Goal: Navigation & Orientation: Find specific page/section

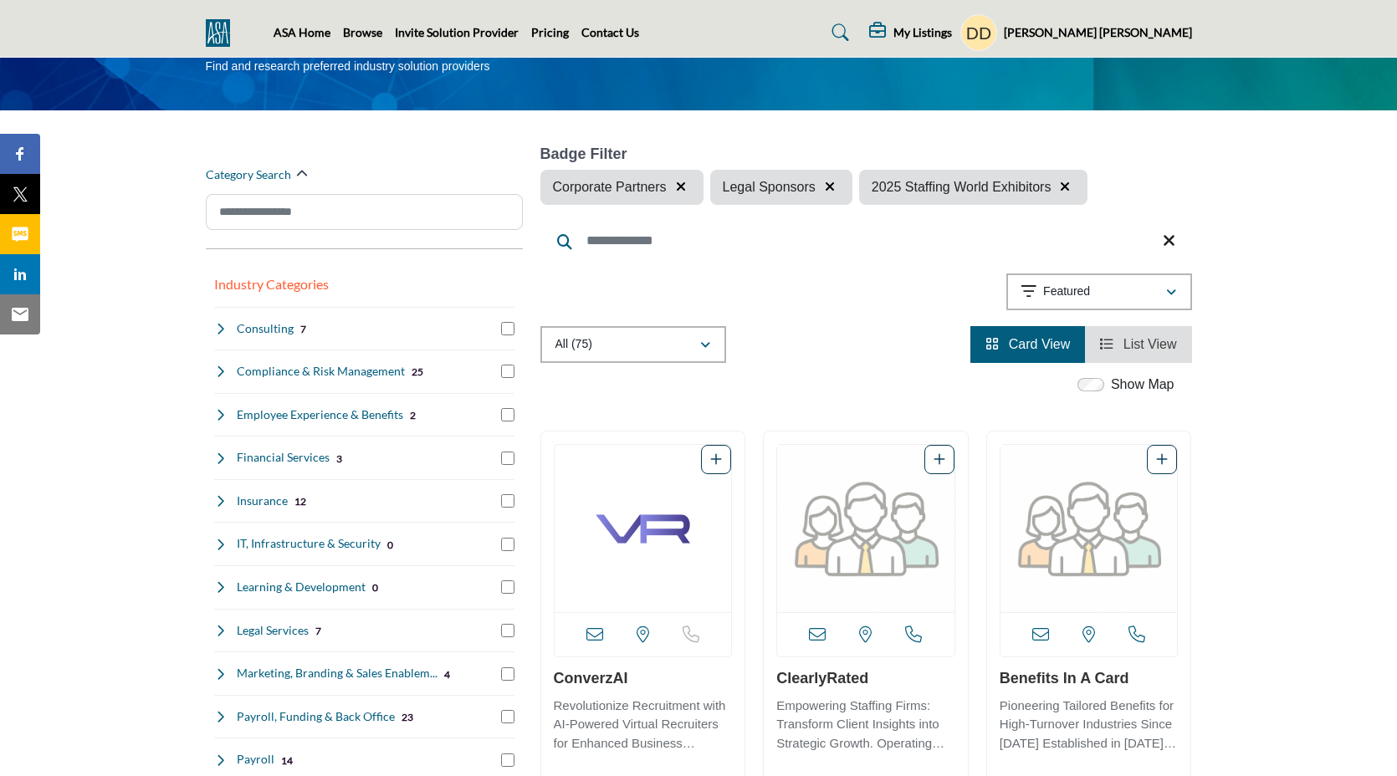
scroll to position [92, 0]
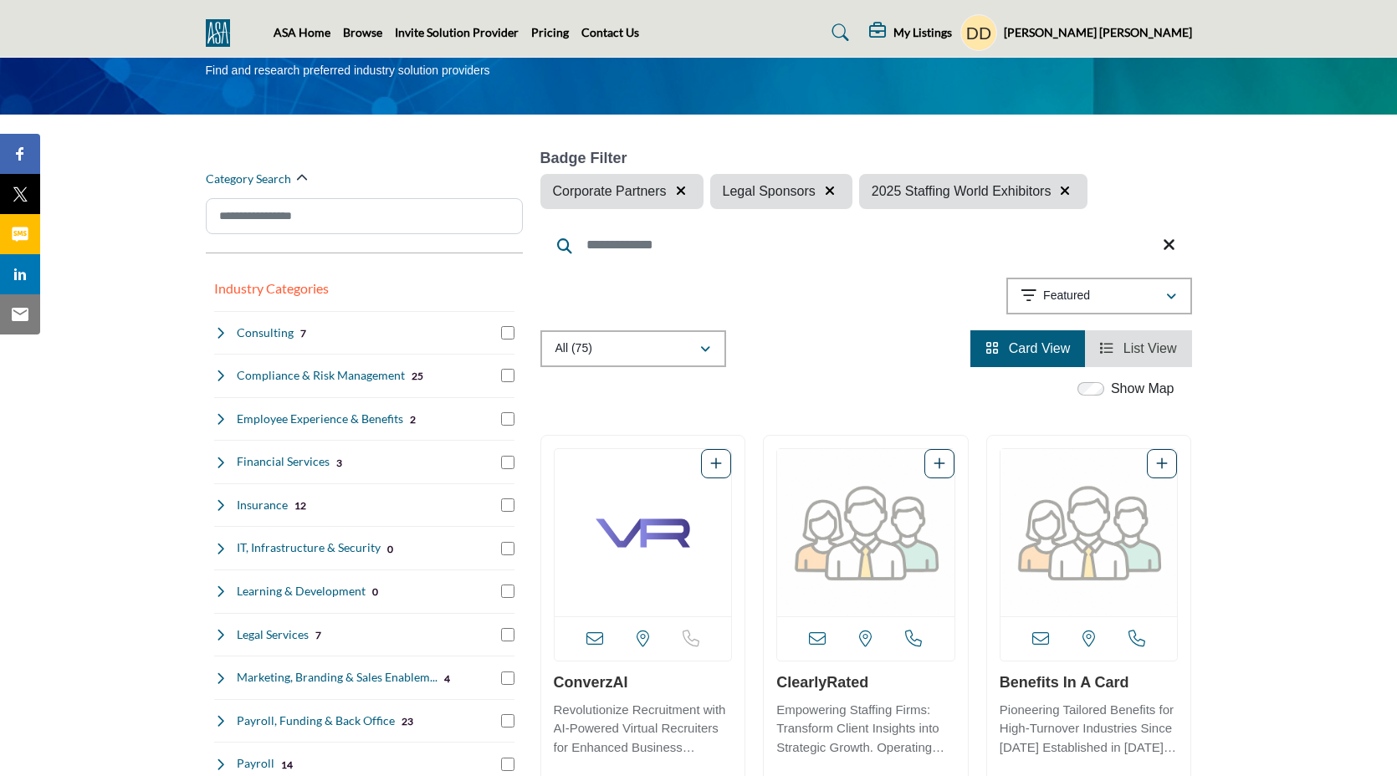
click at [685, 186] on icon "button" at bounding box center [681, 190] width 10 height 13
click at [660, 186] on icon "button" at bounding box center [660, 190] width 10 height 13
click at [748, 192] on icon "button" at bounding box center [746, 190] width 10 height 13
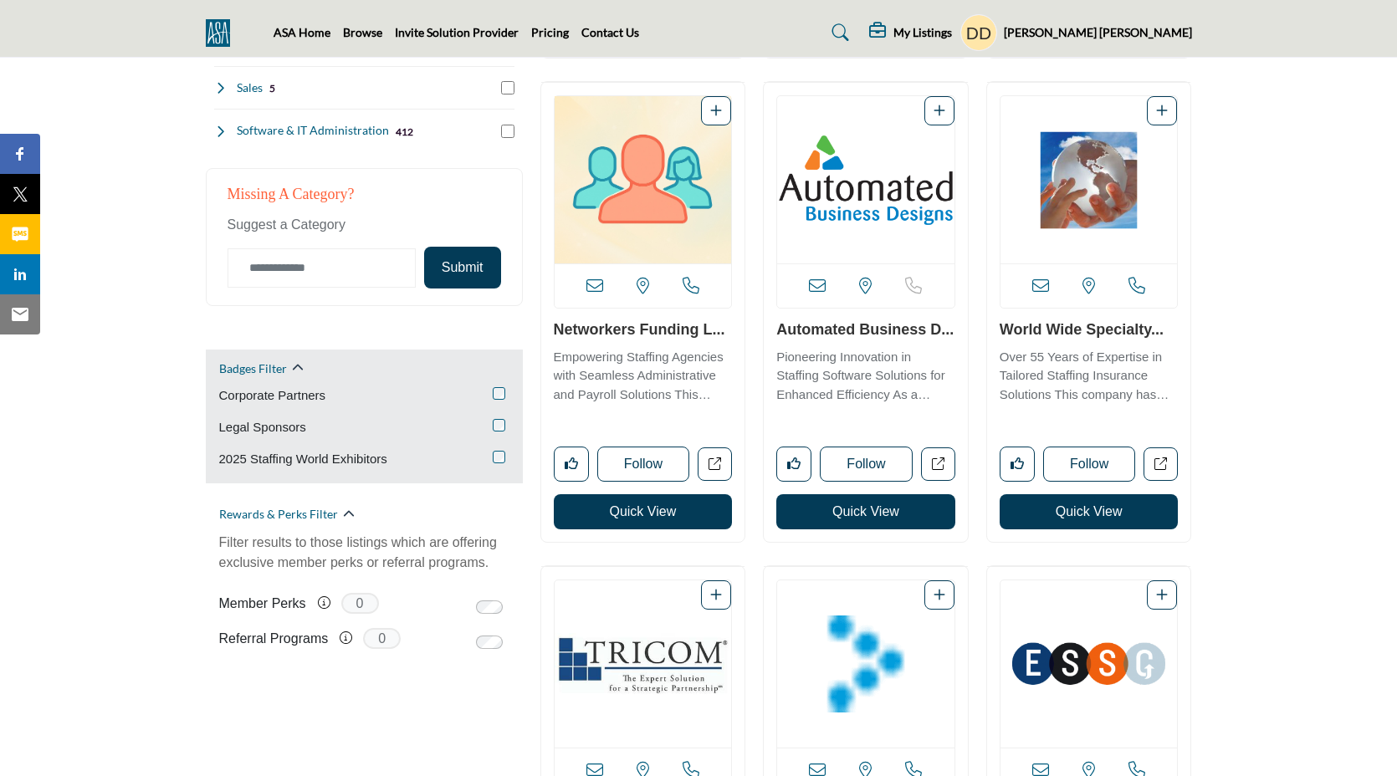
scroll to position [856, 0]
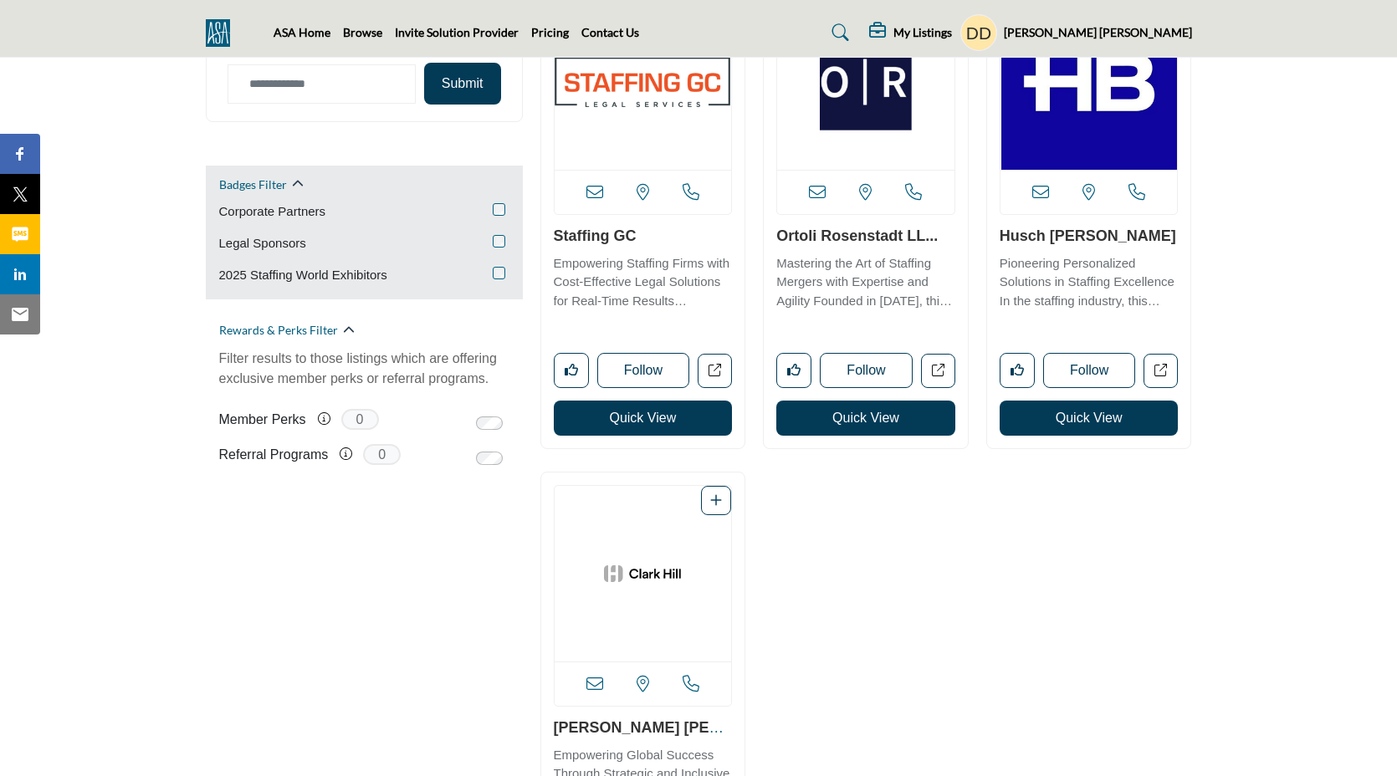
scroll to position [1037, 0]
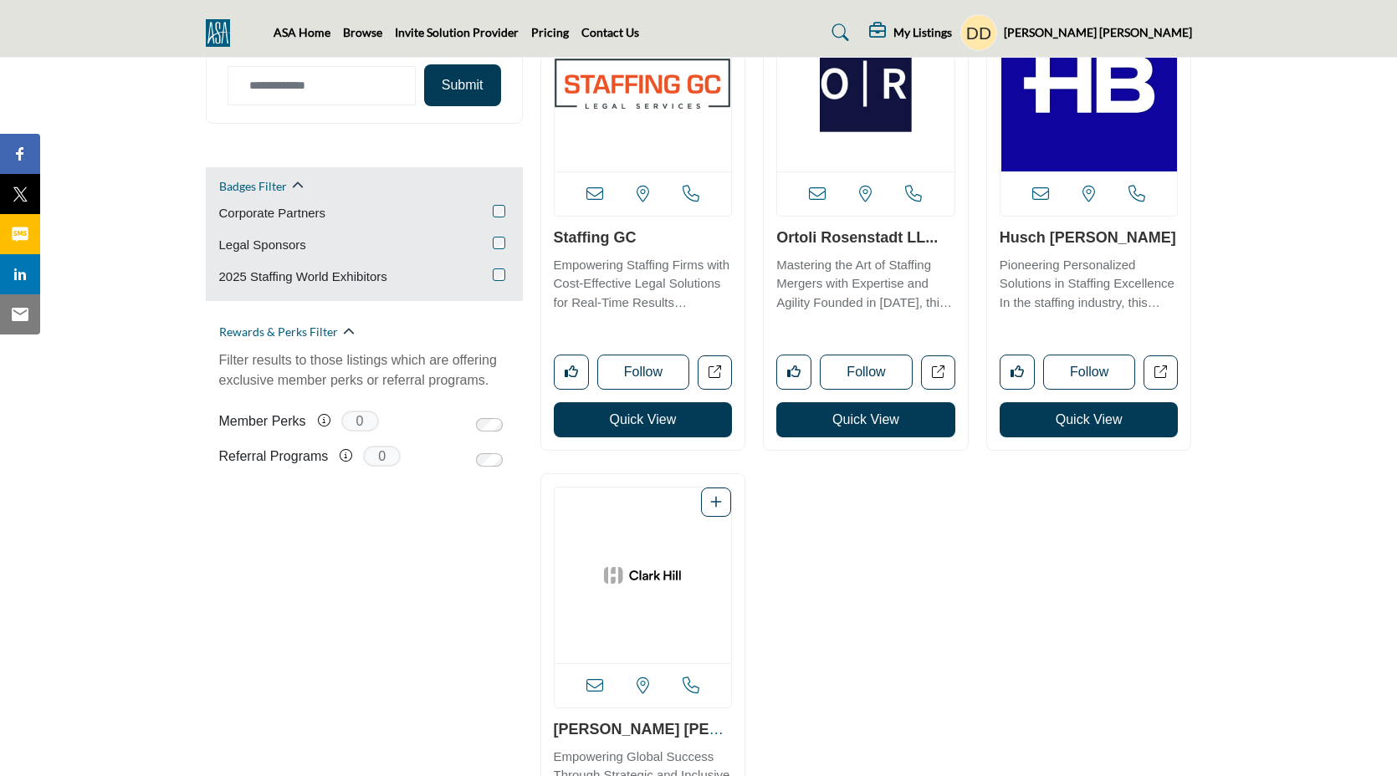
click at [498, 234] on div "Corporate Partners Legal Sponsors 2025 Staffing World Exhibitors" at bounding box center [364, 247] width 290 height 84
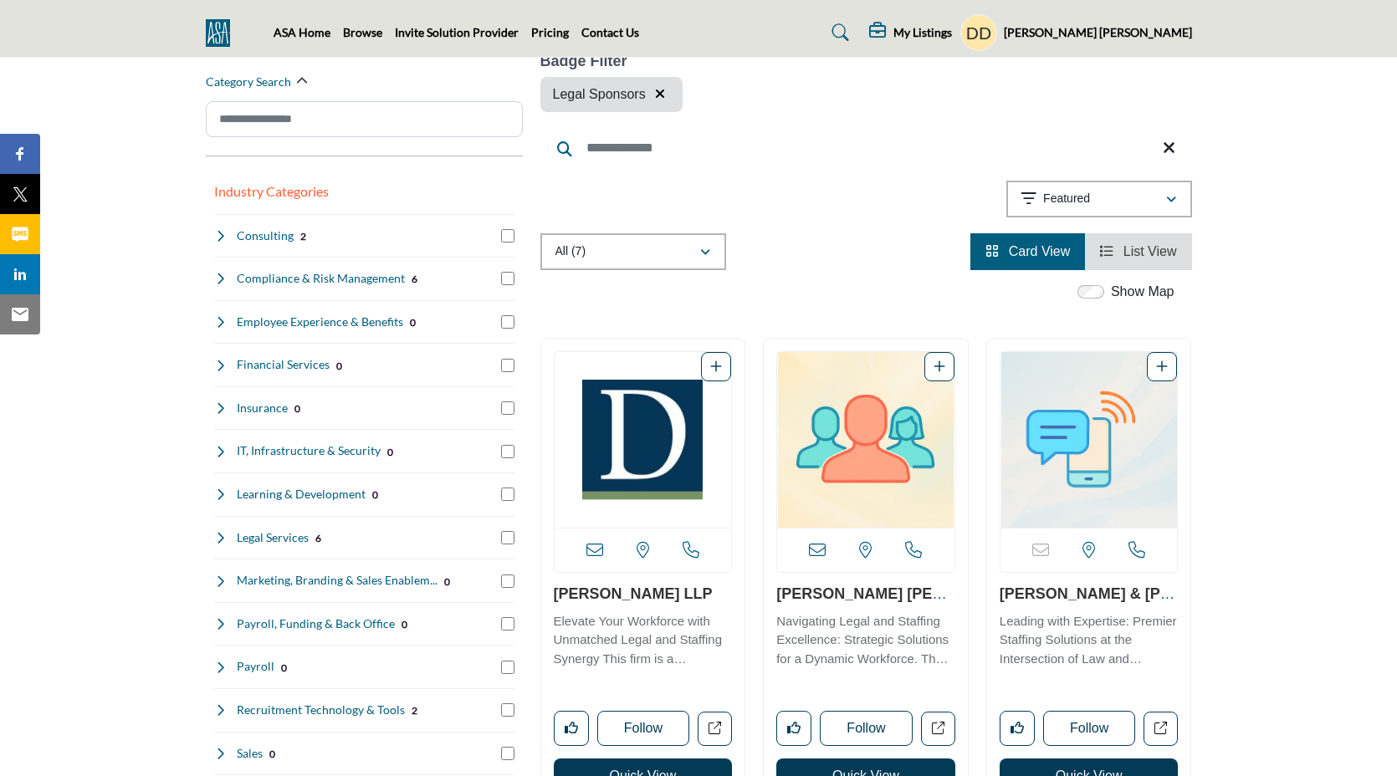
scroll to position [0, 0]
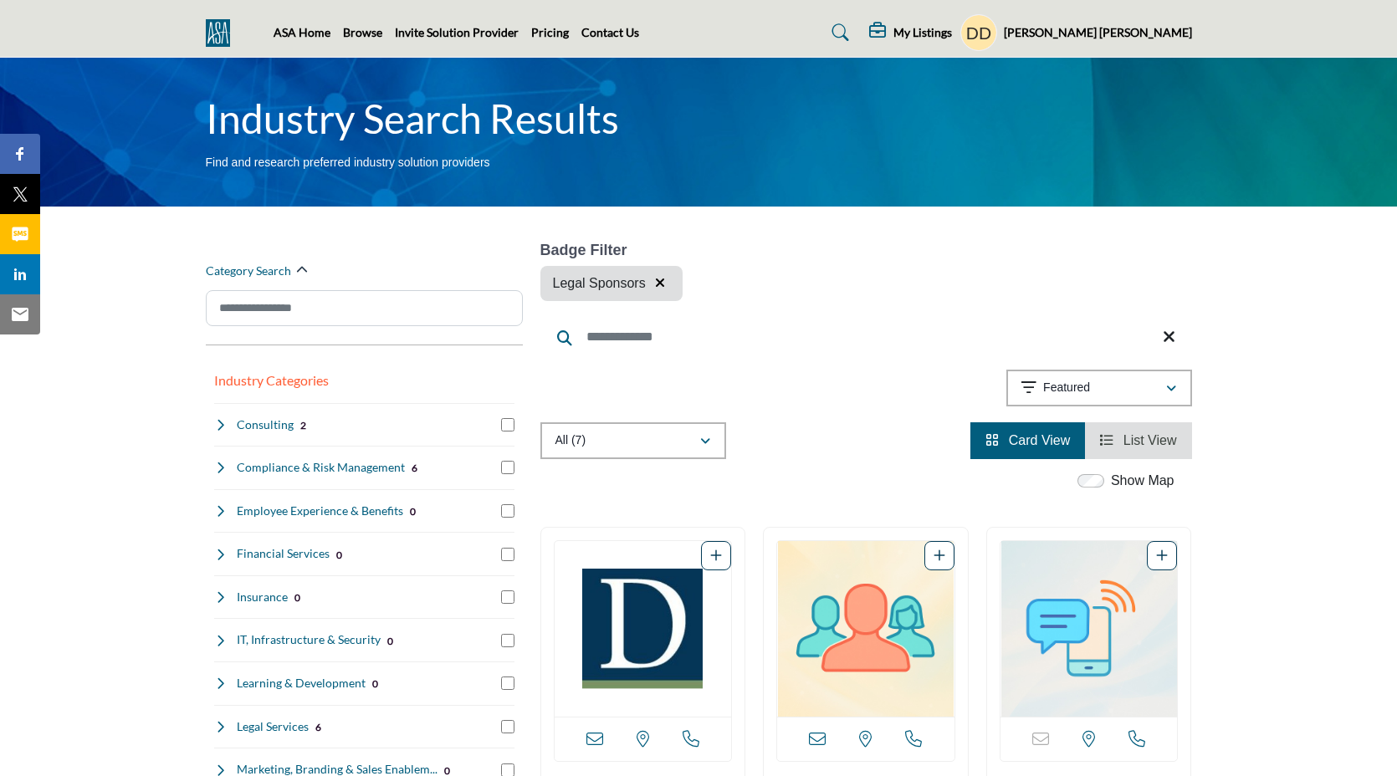
click at [657, 279] on icon "button" at bounding box center [660, 282] width 10 height 13
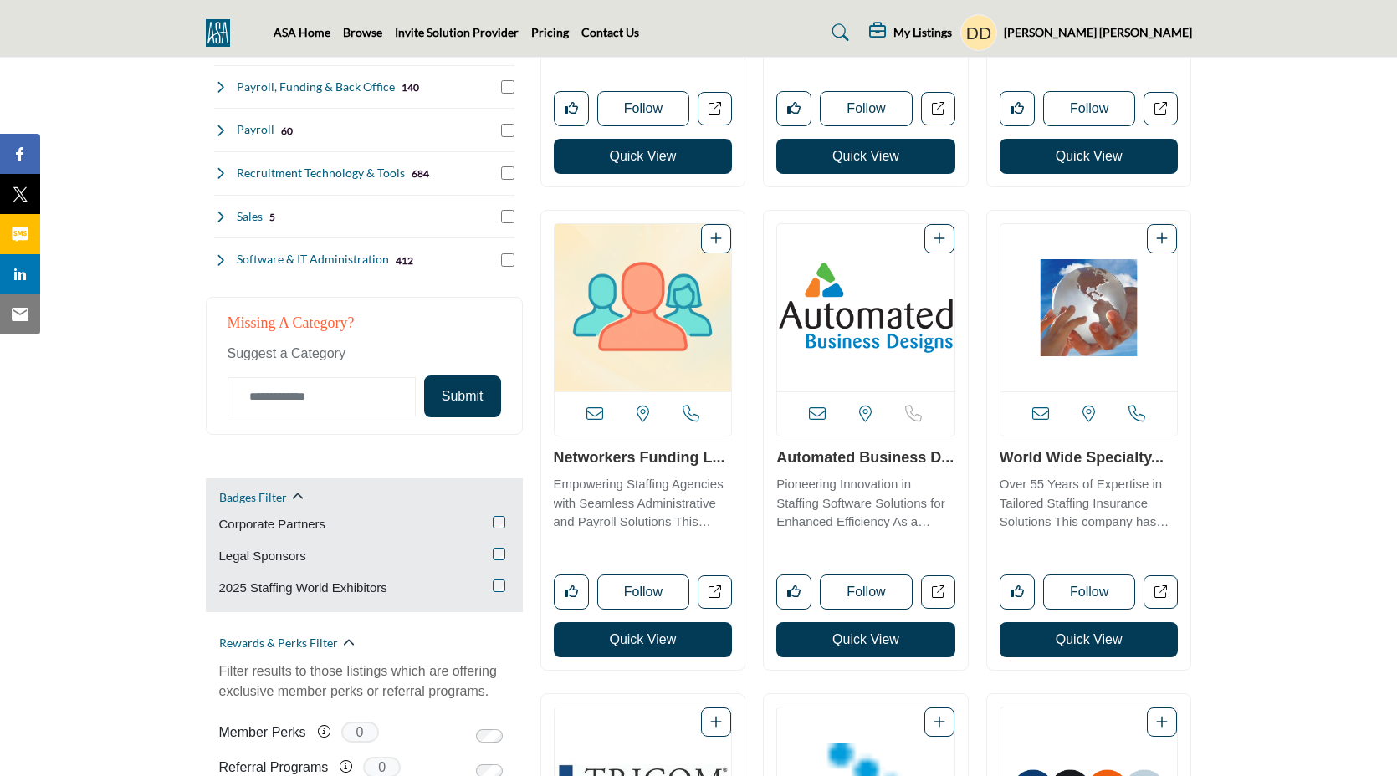
scroll to position [727, 0]
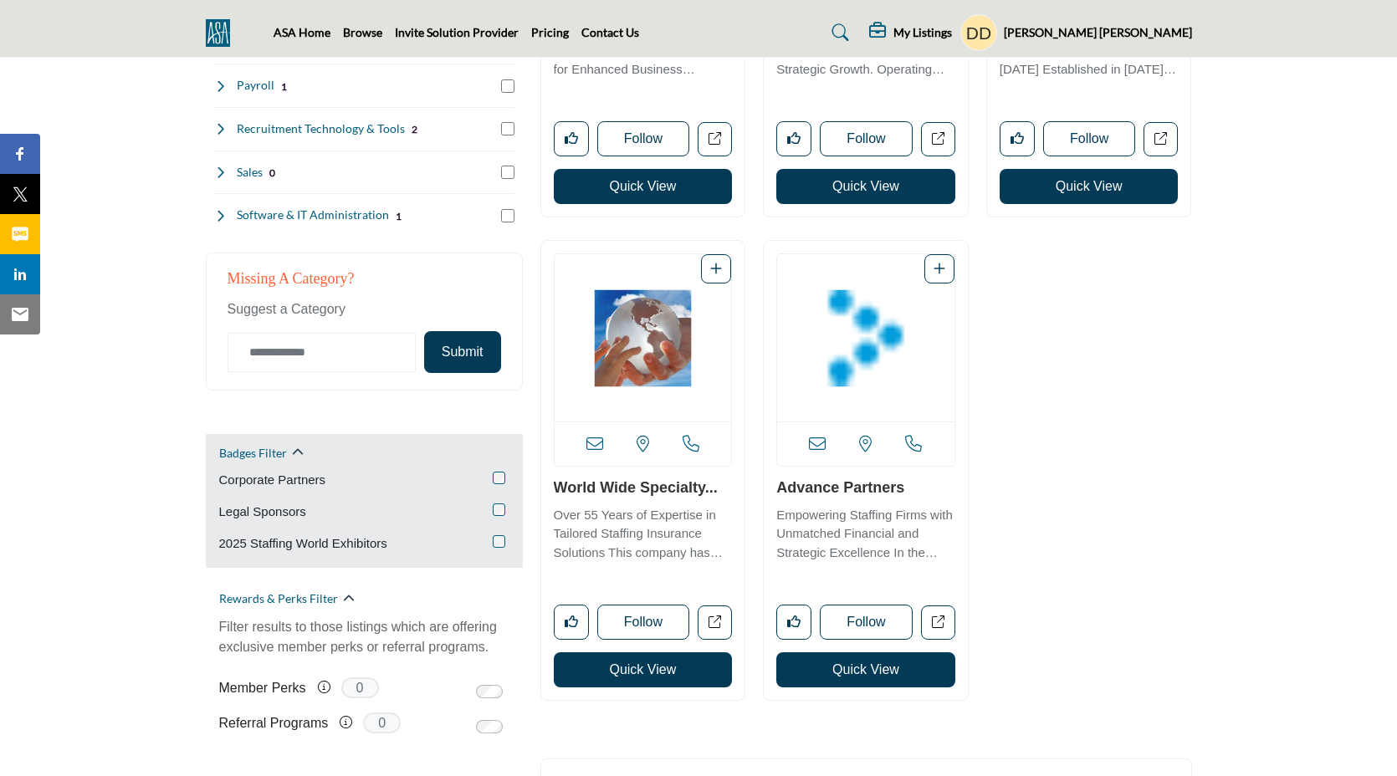
scroll to position [777, 0]
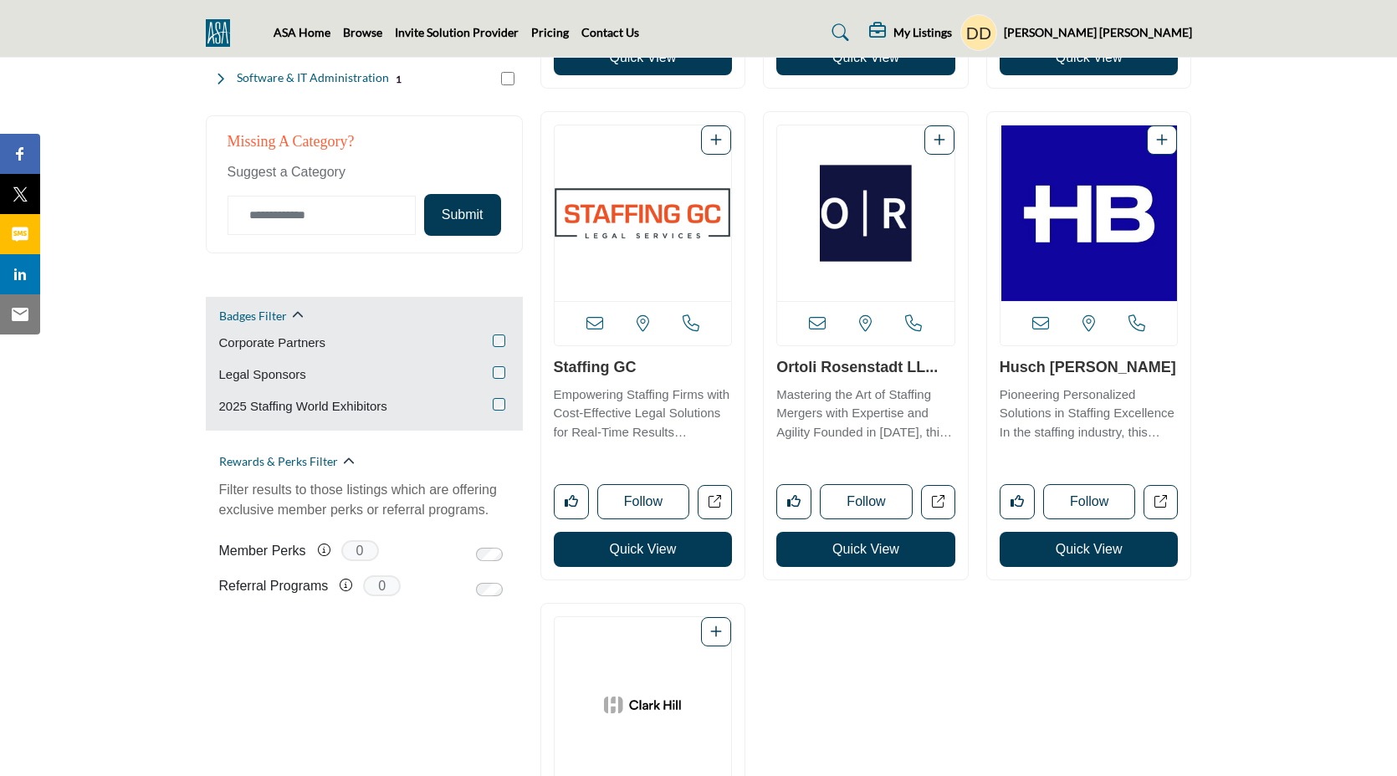
scroll to position [896, 0]
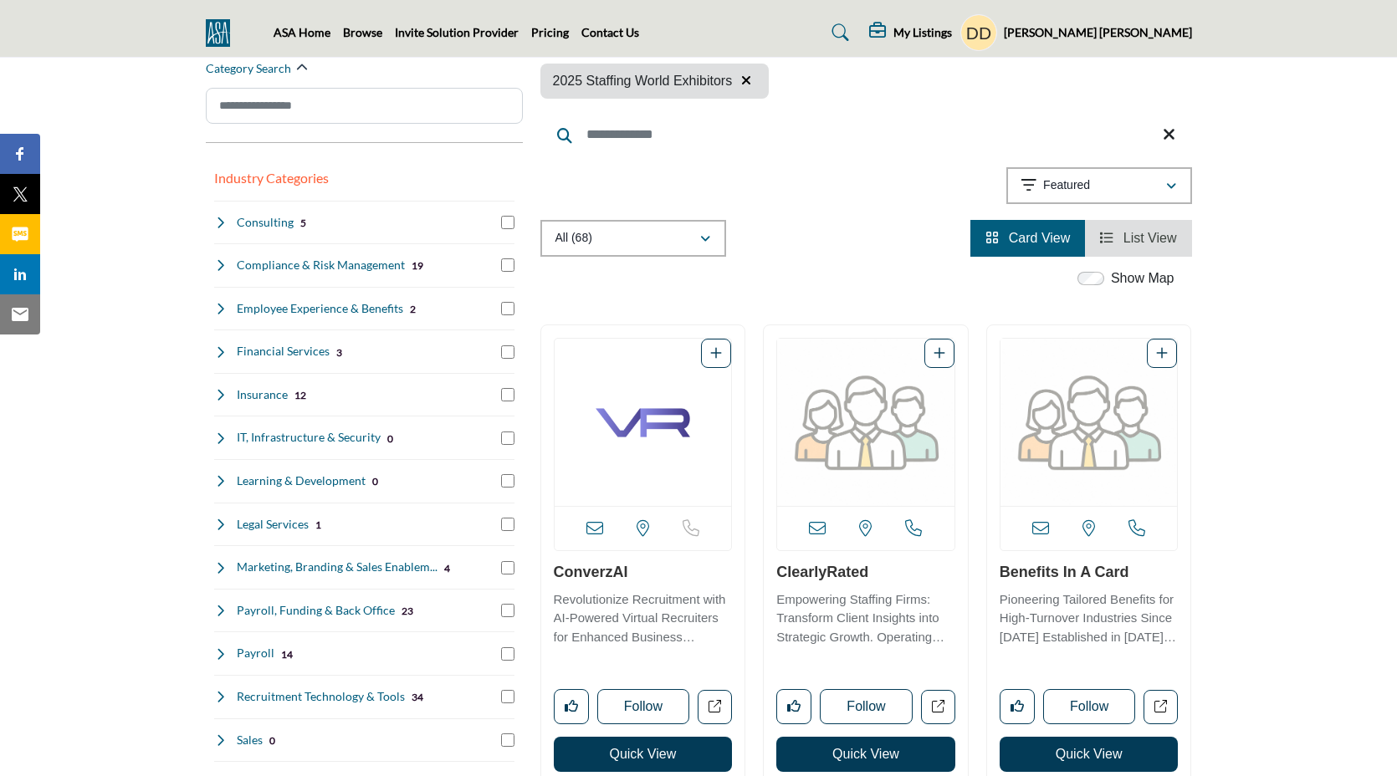
scroll to position [264, 0]
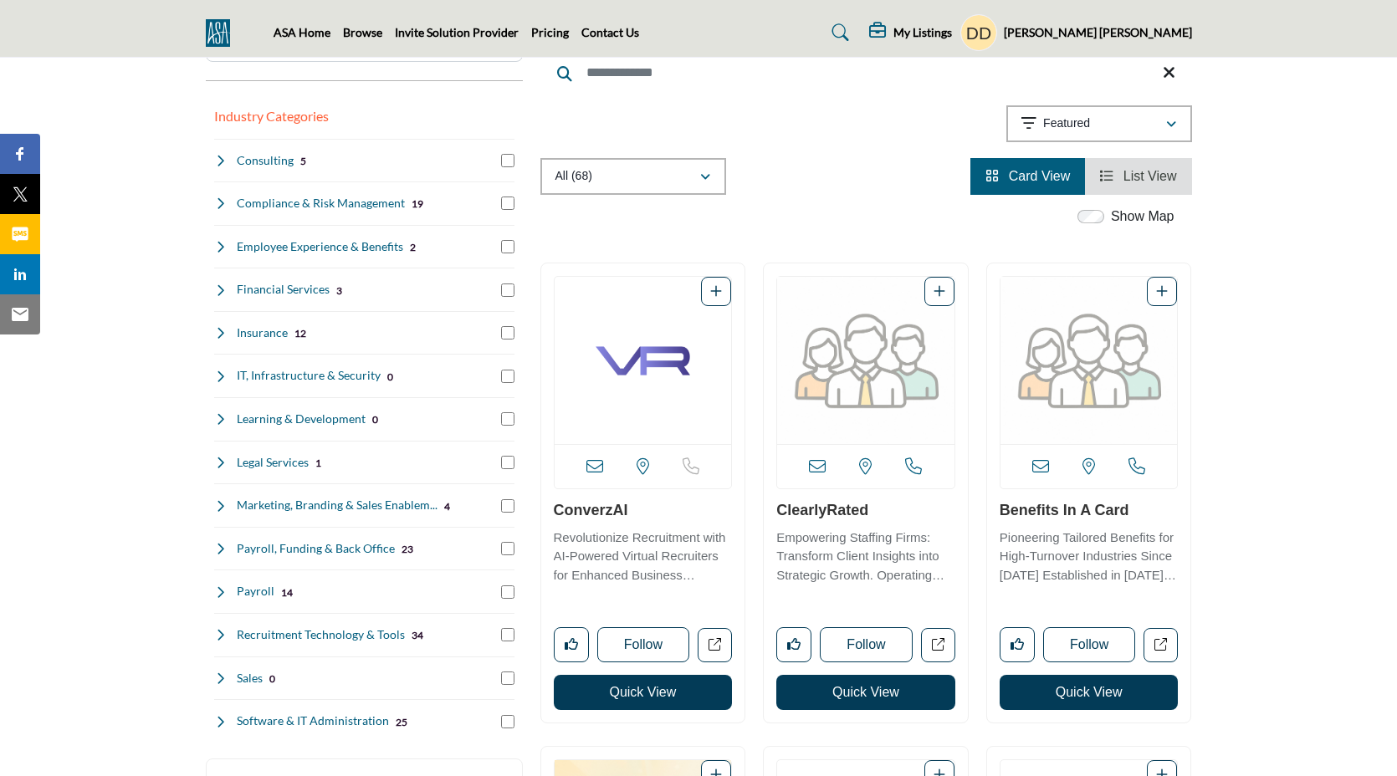
click at [894, 140] on div "Showing 63 results out of 68" at bounding box center [865, 126] width 651 height 43
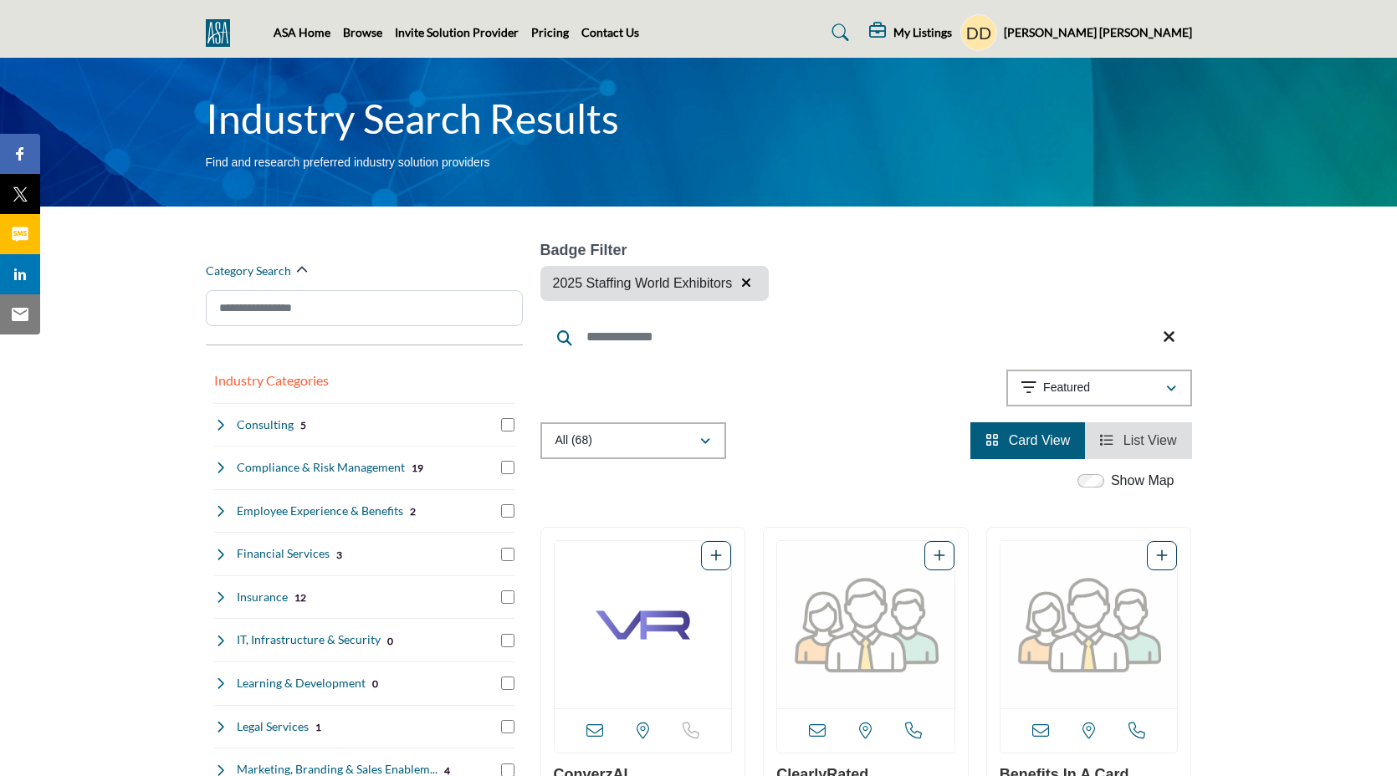
click at [747, 283] on icon "button" at bounding box center [746, 282] width 10 height 13
click at [743, 317] on input "Search Keyword" at bounding box center [865, 337] width 651 height 40
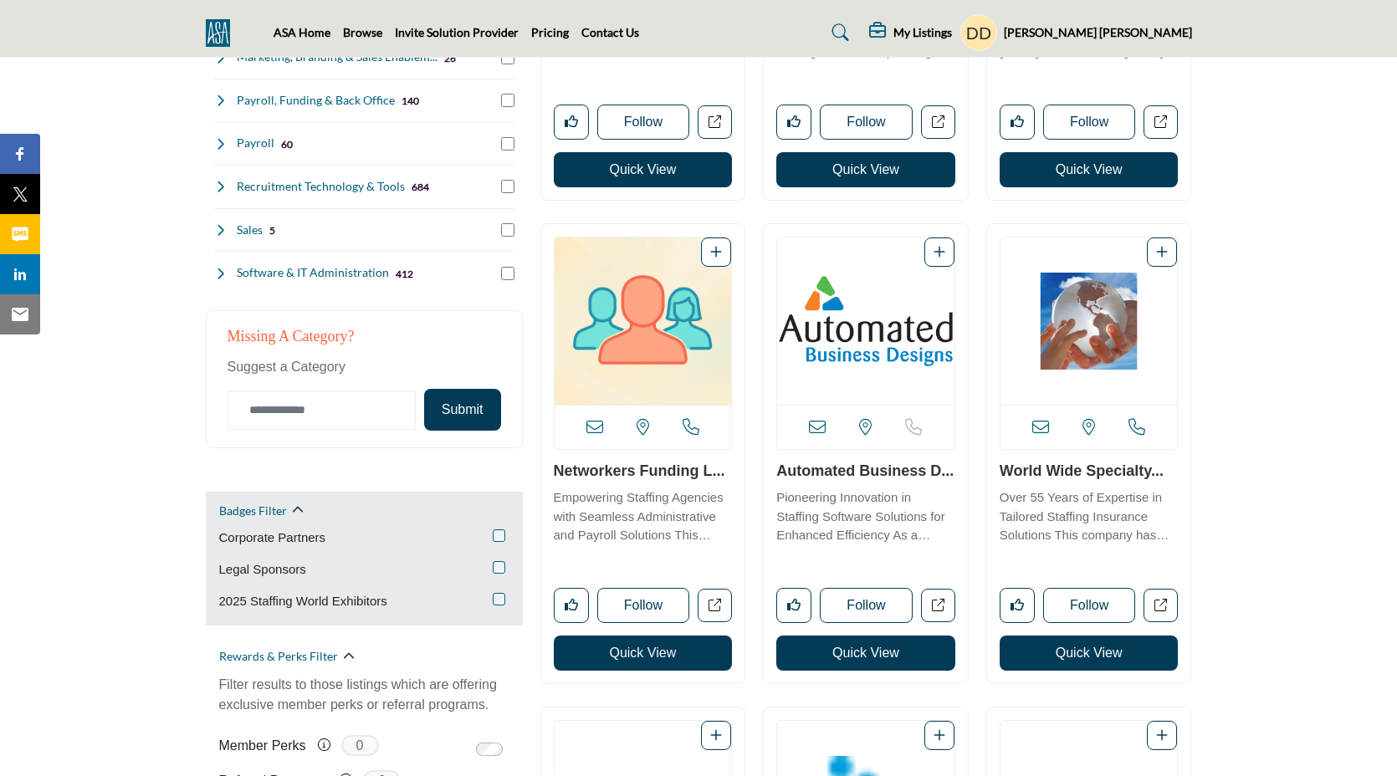
scroll to position [713, 0]
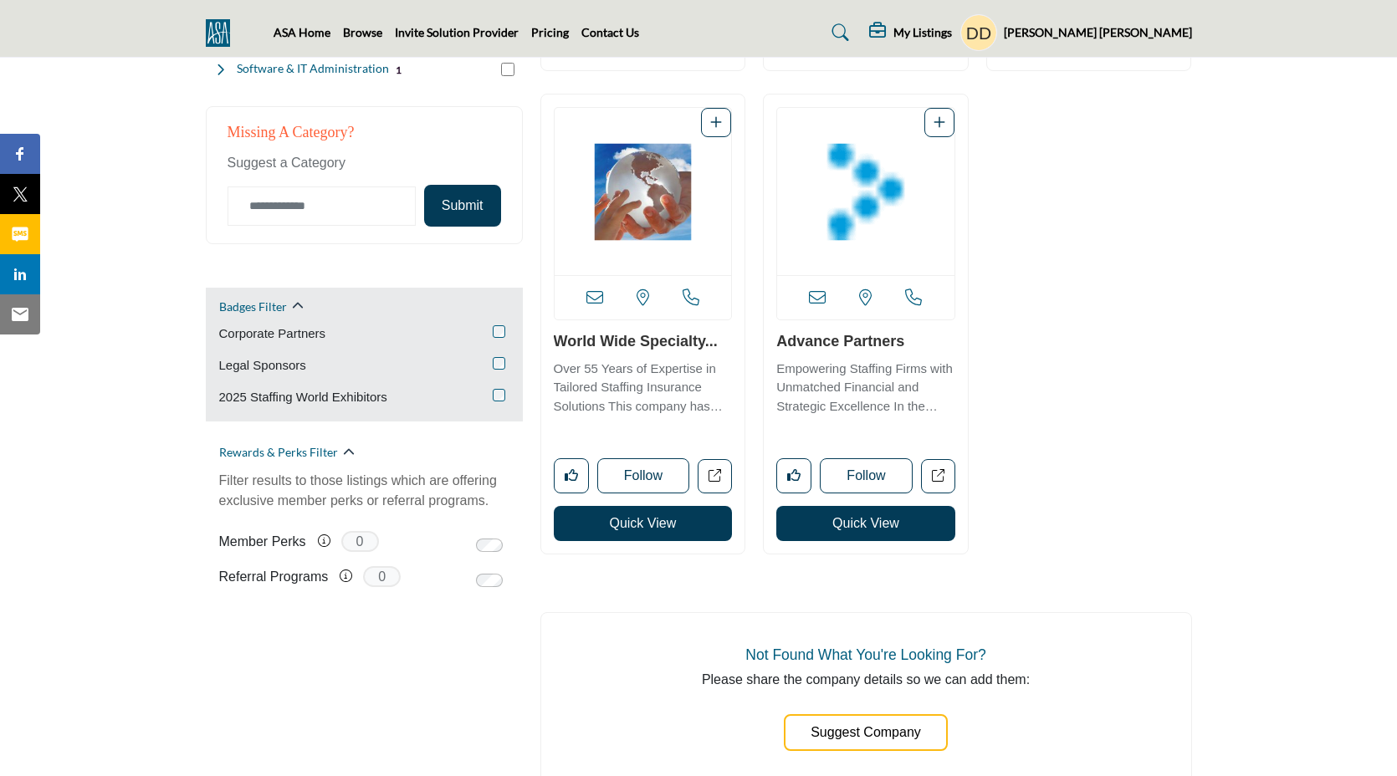
scroll to position [918, 0]
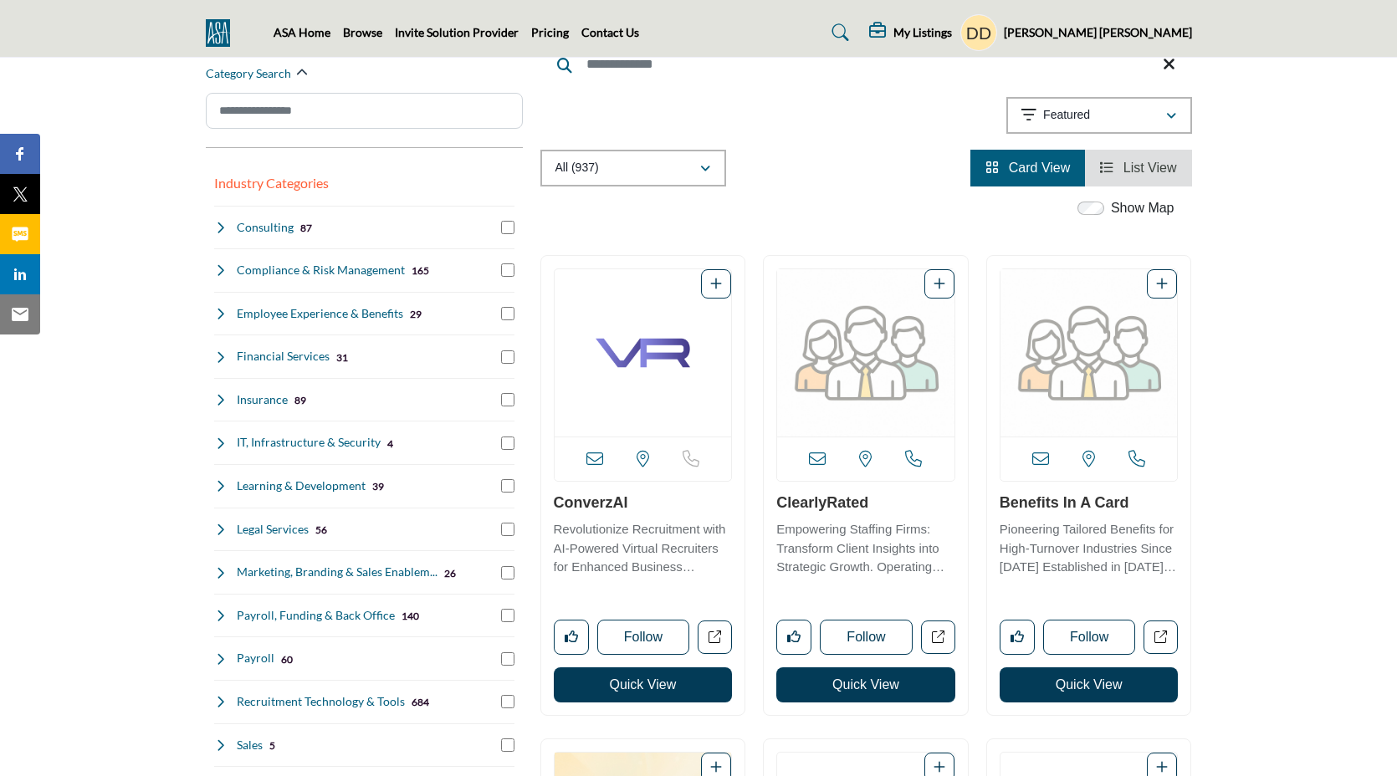
scroll to position [196, 0]
